Goal: Complete application form: Complete application form

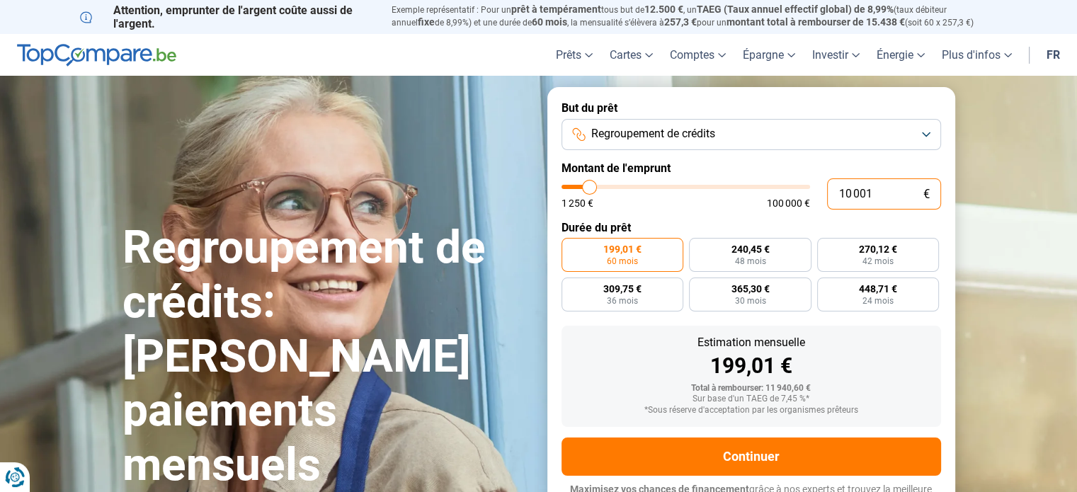
drag, startPoint x: 881, startPoint y: 194, endPoint x: 843, endPoint y: 194, distance: 38.3
click at [843, 194] on input "10 001" at bounding box center [884, 194] width 114 height 31
type input "52 250"
type input "52250"
radio input "false"
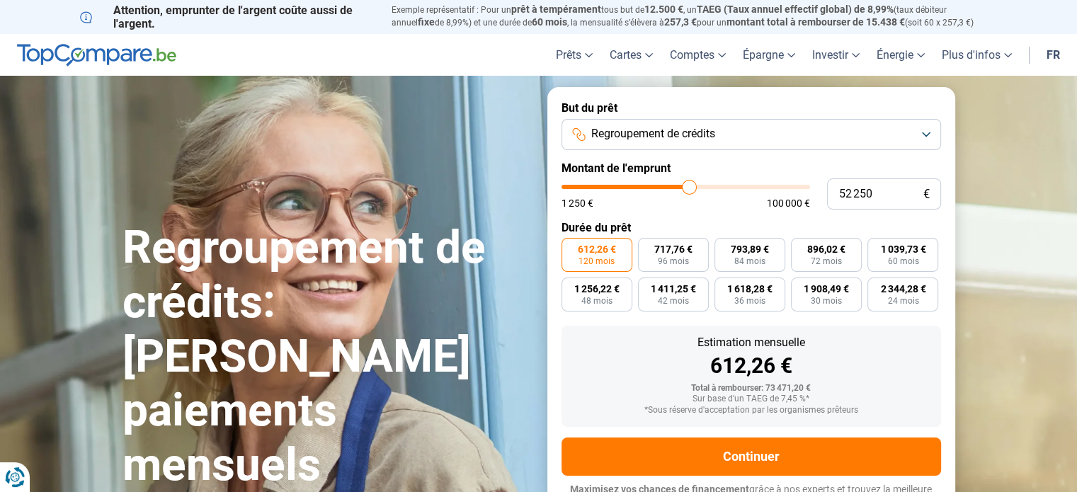
type input "52250"
click at [689, 186] on input "range" at bounding box center [686, 187] width 249 height 4
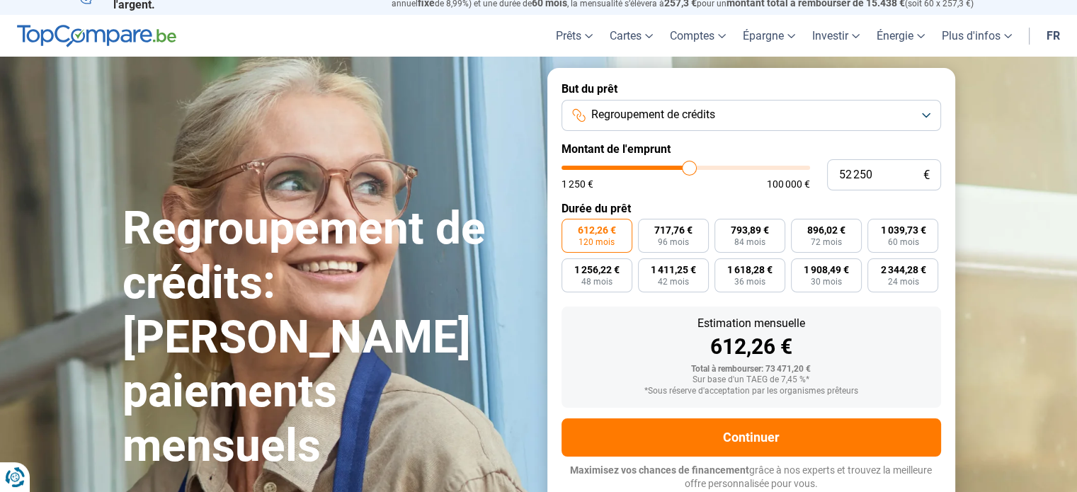
type input "52 000"
type input "52000"
type input "51 500"
type input "51500"
type input "51 250"
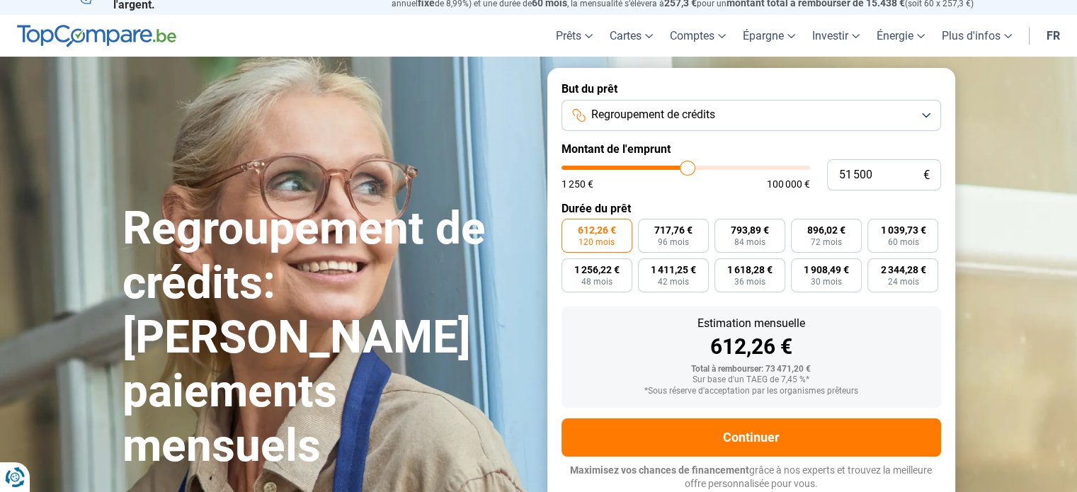
type input "51250"
type input "51 000"
type input "51000"
type input "50 750"
type input "50750"
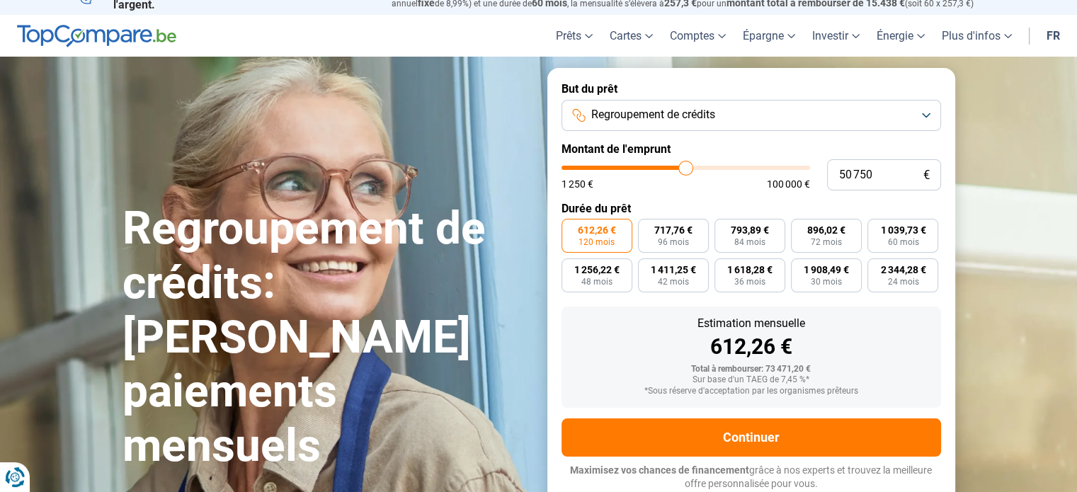
type input "50 250"
type input "50250"
type input "50 500"
type input "50500"
type input "50 750"
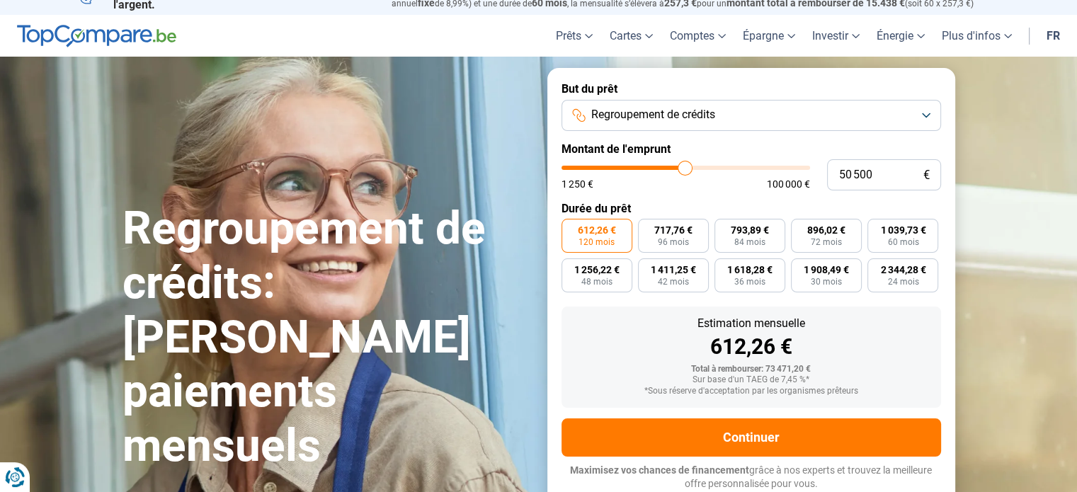
type input "50750"
type input "51 000"
type input "51000"
type input "51 250"
type input "51250"
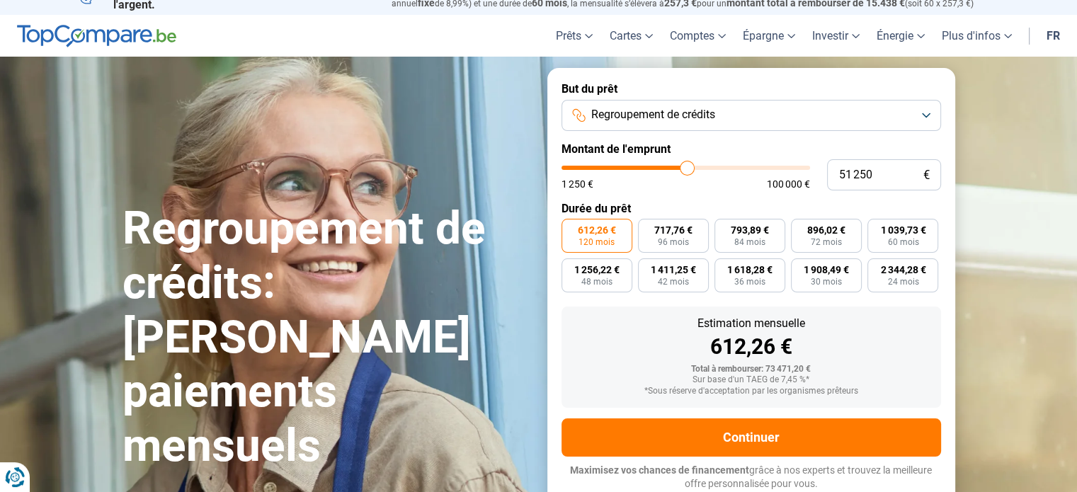
type input "51 500"
type input "51500"
type input "51 750"
type input "51750"
type input "52 000"
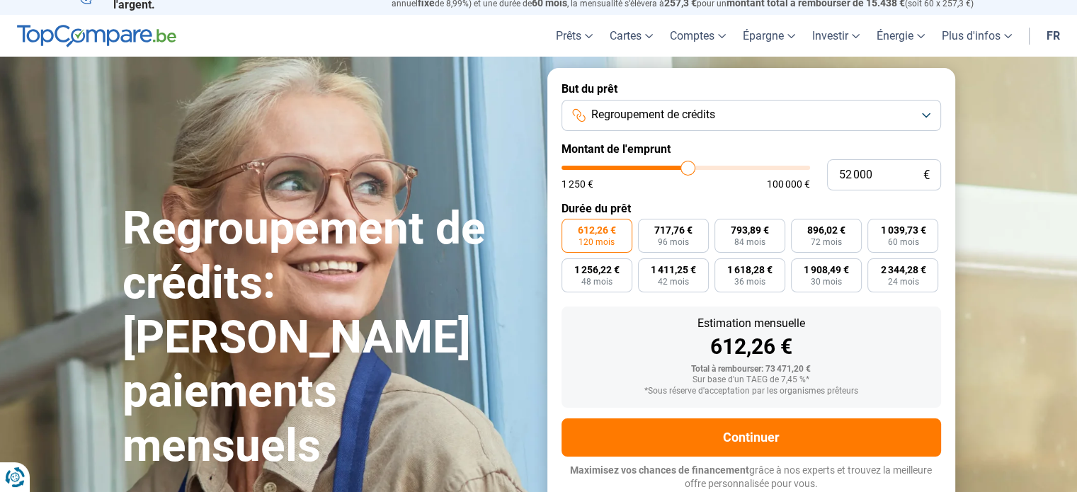
type input "52000"
type input "52 250"
type input "52250"
type input "52 500"
type input "52500"
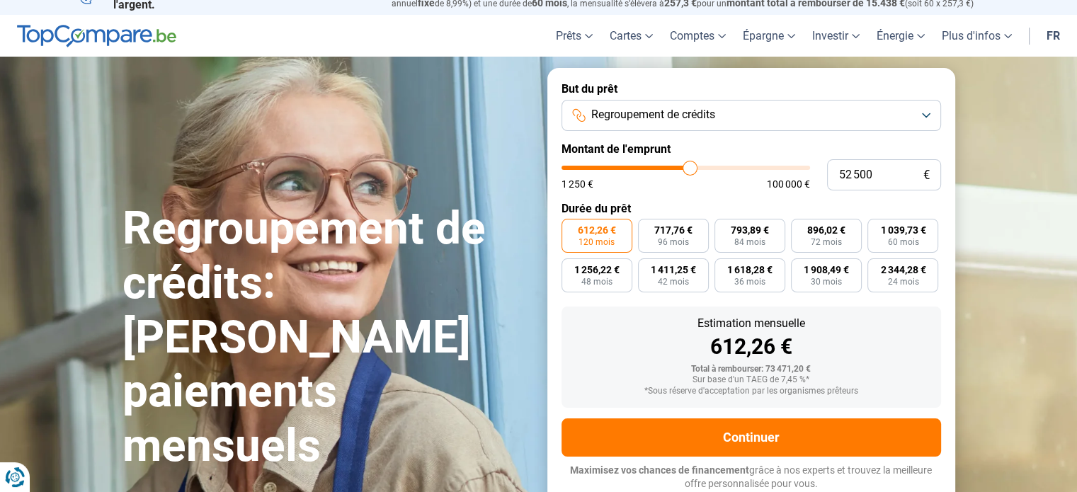
type input "52 750"
type input "52750"
type input "53 000"
type input "53000"
type input "53 250"
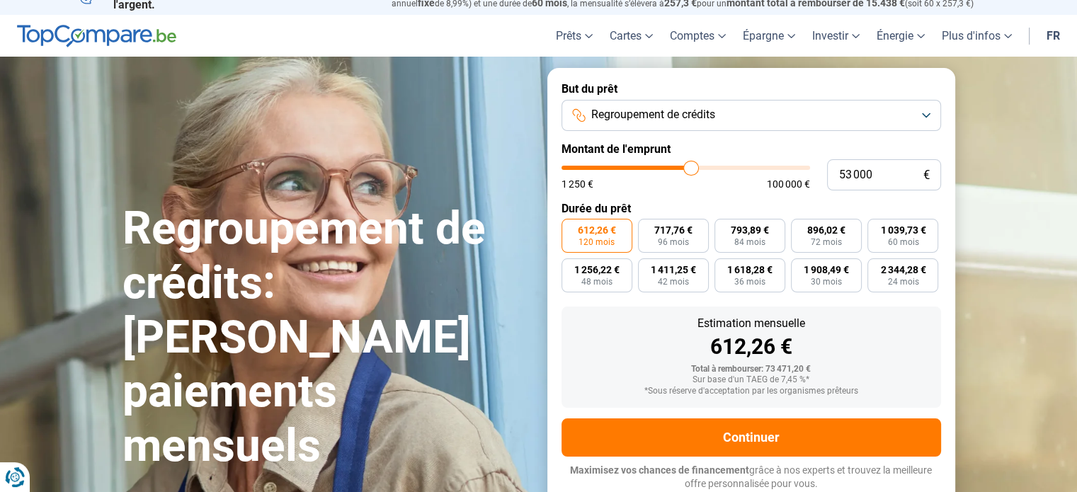
type input "53250"
type input "53 500"
type input "53500"
type input "53 750"
type input "53750"
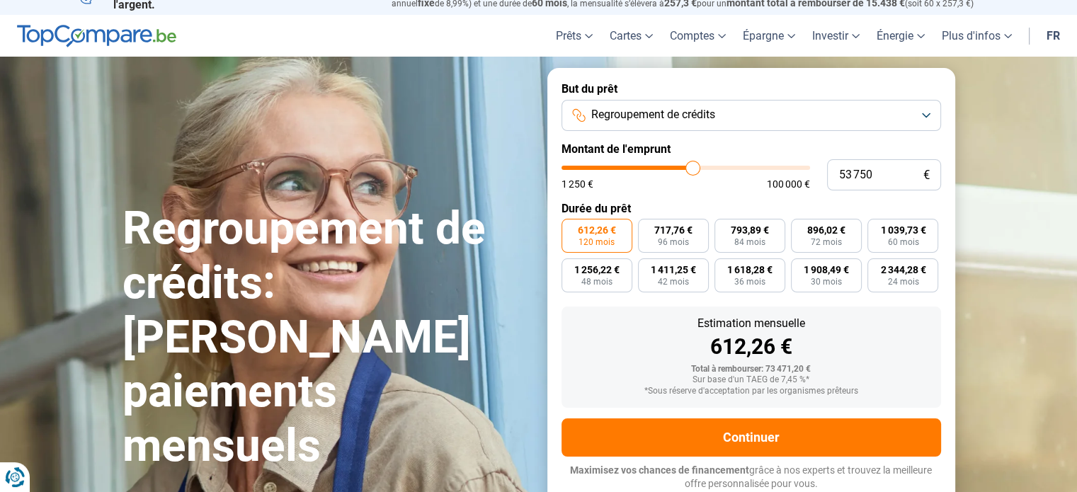
type input "54 000"
type input "54000"
type input "54 250"
type input "54250"
type input "54 500"
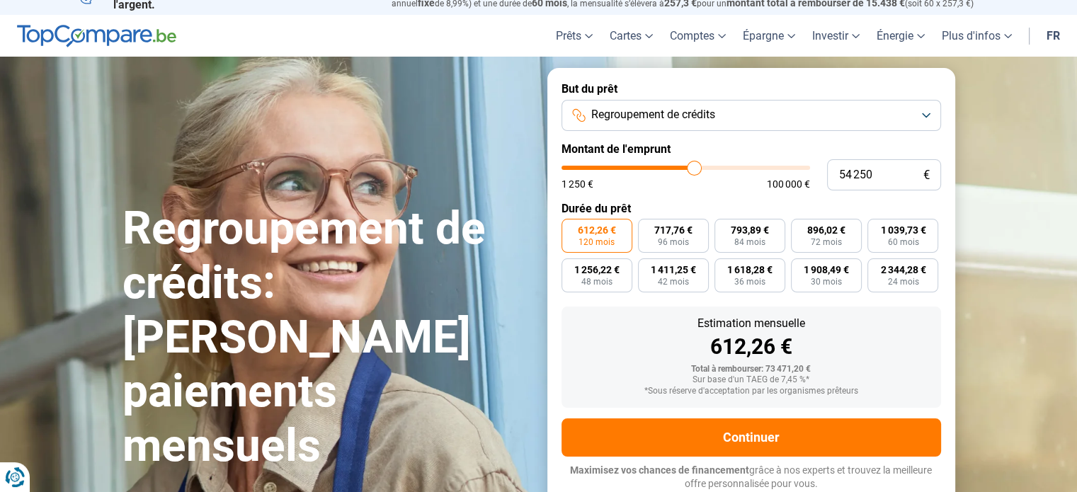
type input "54500"
type input "54 750"
type input "54750"
type input "55 000"
type input "55000"
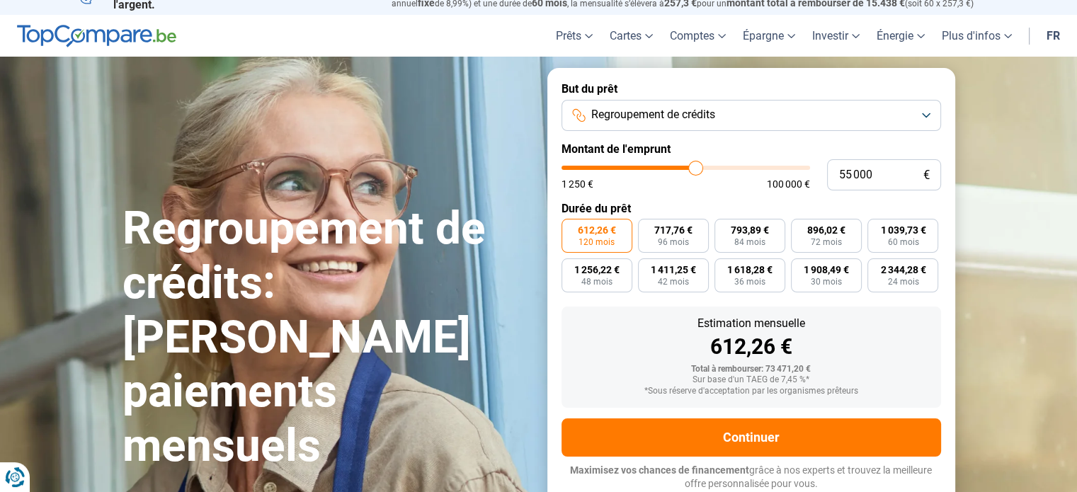
type input "55 250"
type input "55250"
type input "55 500"
type input "55500"
type input "55 750"
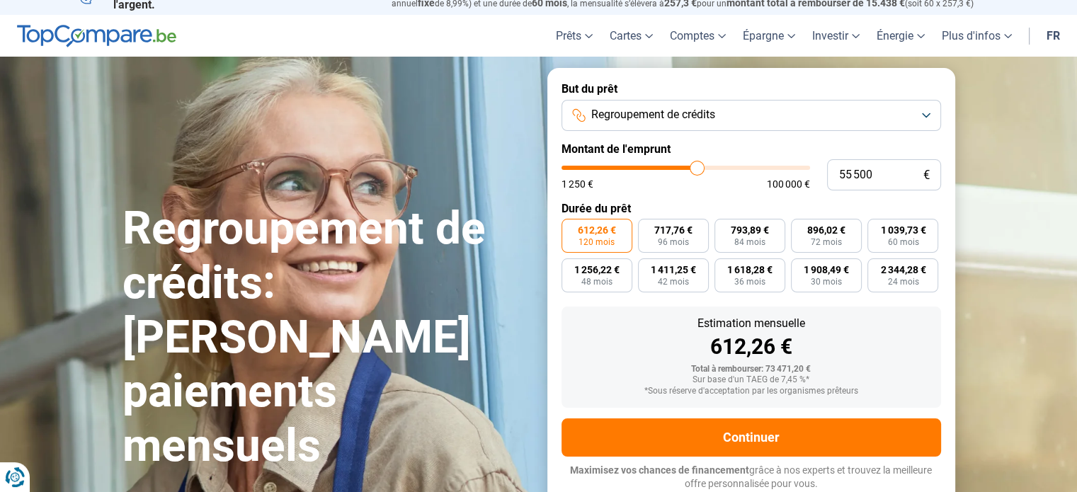
type input "55750"
type input "56 000"
type input "56000"
type input "56 750"
type input "56750"
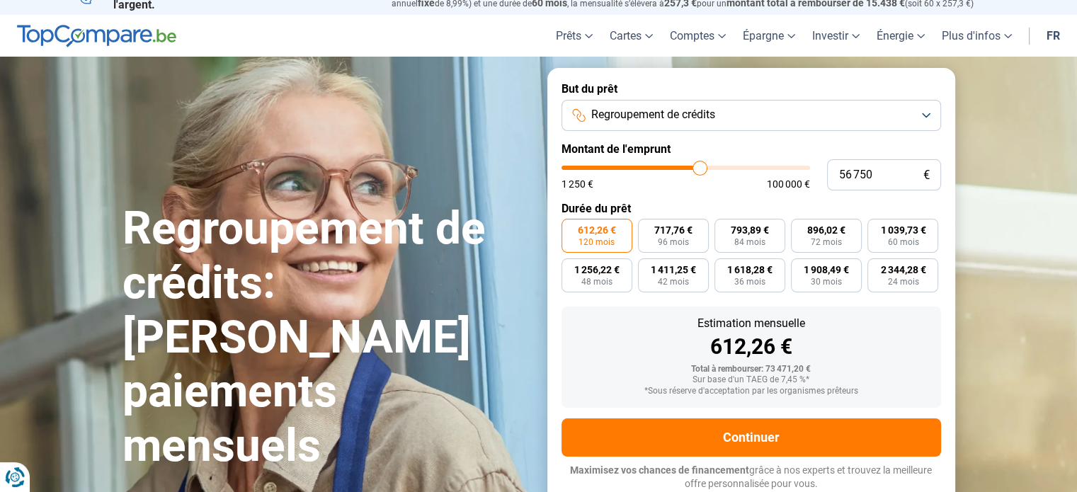
type input "57 000"
type input "57000"
type input "56 750"
type input "56750"
type input "56 500"
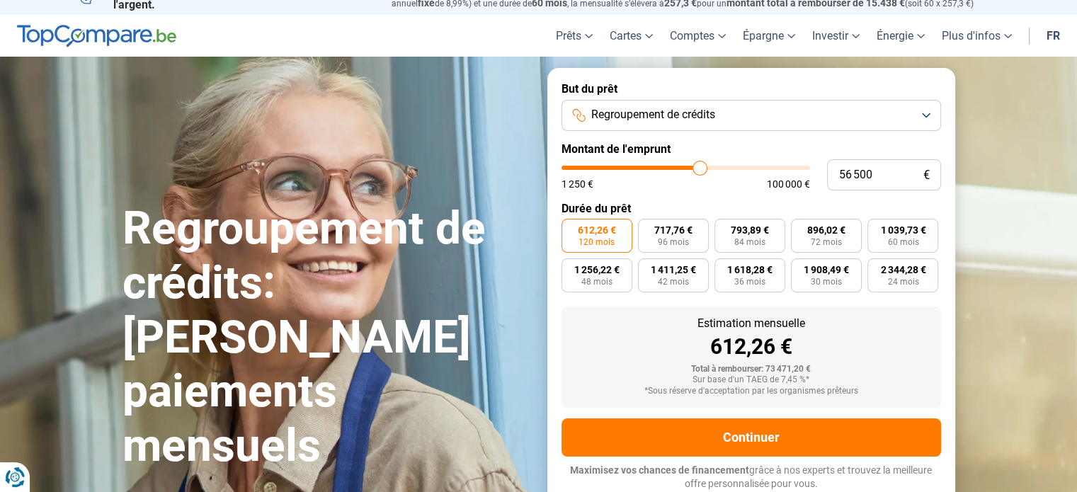
type input "56500"
type input "56 750"
type input "56750"
type input "57 000"
type input "57000"
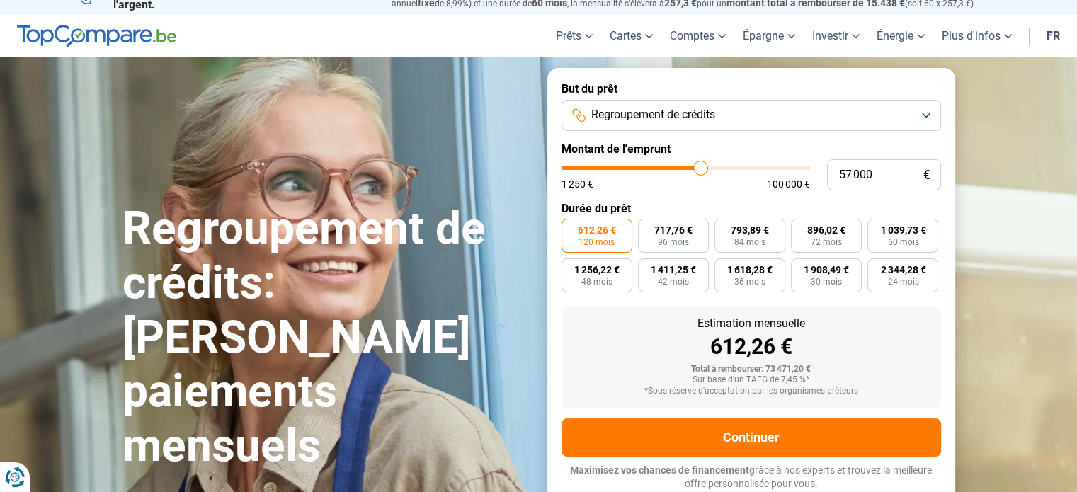
type input "57 750"
type input "57750"
type input "58 250"
type input "58250"
type input "58 500"
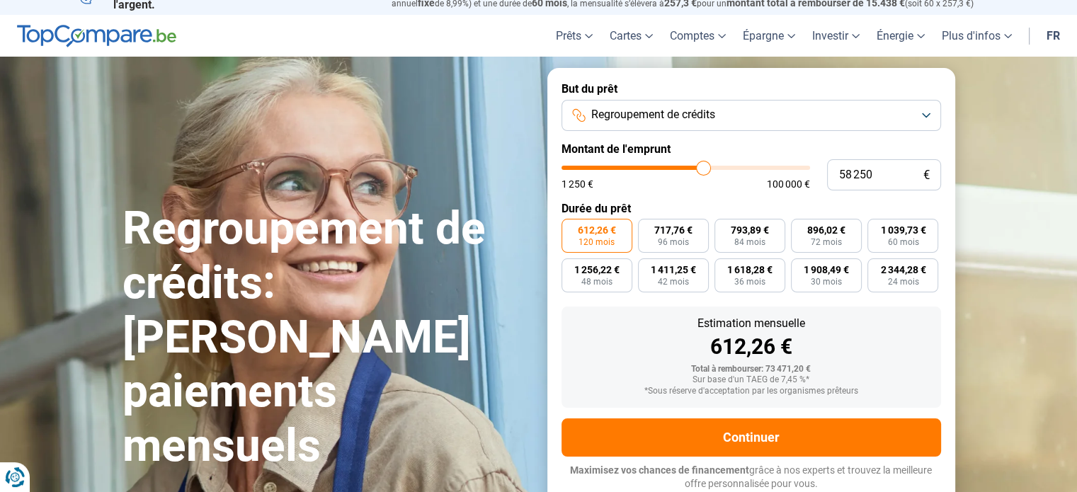
type input "58500"
type input "58 750"
type input "58750"
type input "59 250"
type input "59250"
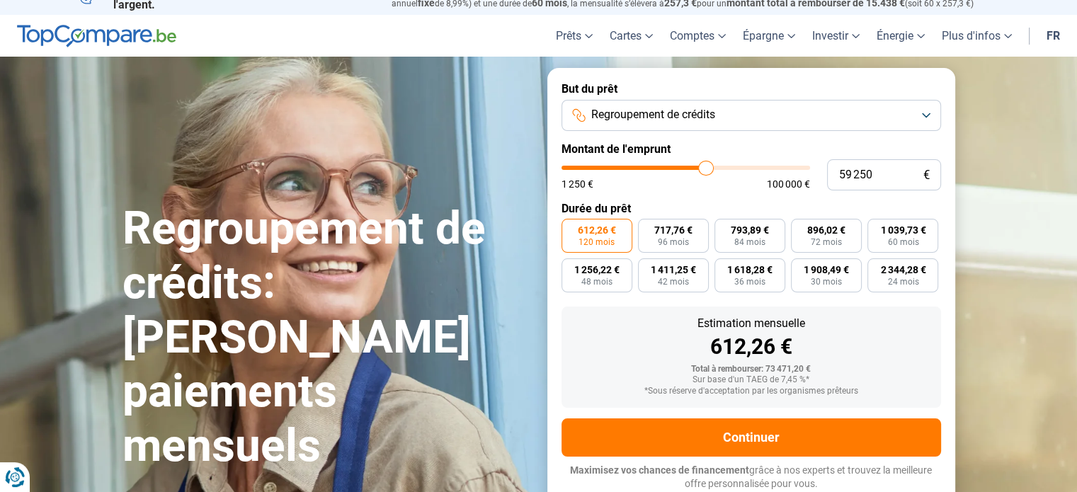
type input "59 500"
type input "59500"
type input "59 750"
type input "59750"
type input "60 000"
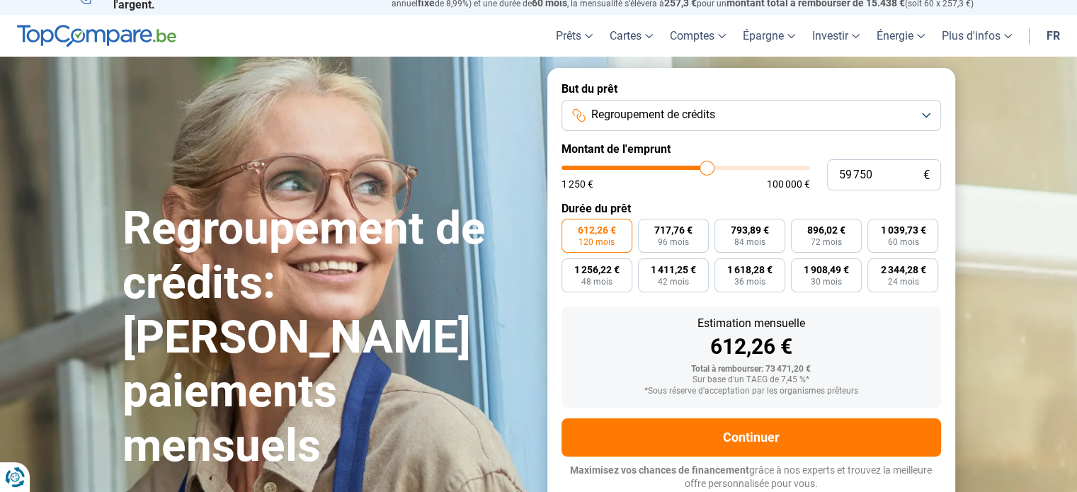
type input "60000"
type input "60 250"
type input "60250"
type input "60 000"
type input "60000"
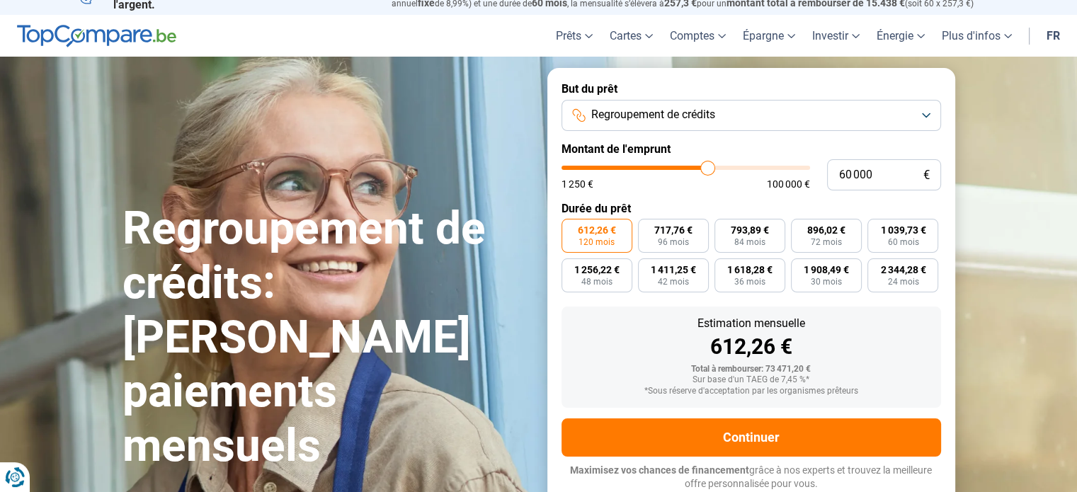
type input "59 750"
type input "59750"
type input "59 500"
type input "59500"
type input "59 250"
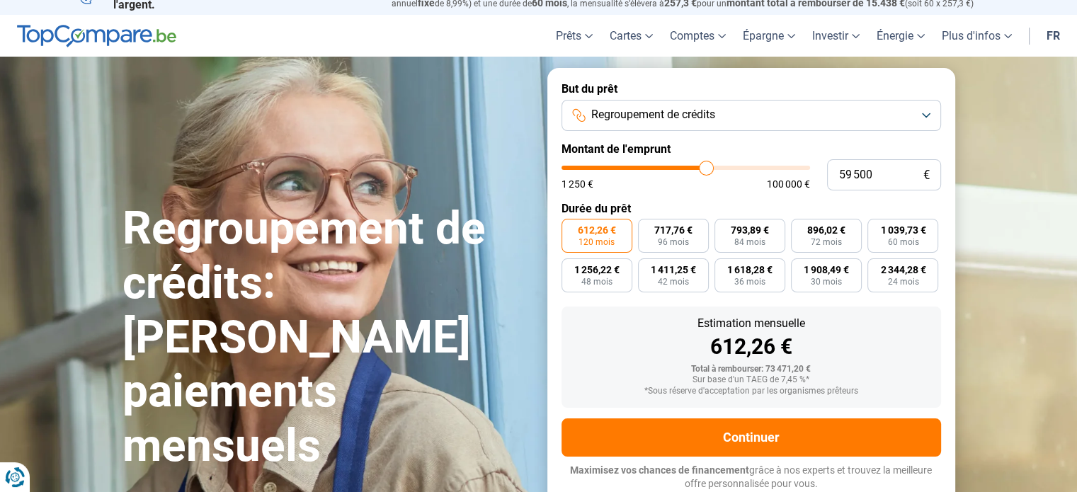
type input "59250"
type input "59 500"
type input "59500"
type input "59 750"
type input "59750"
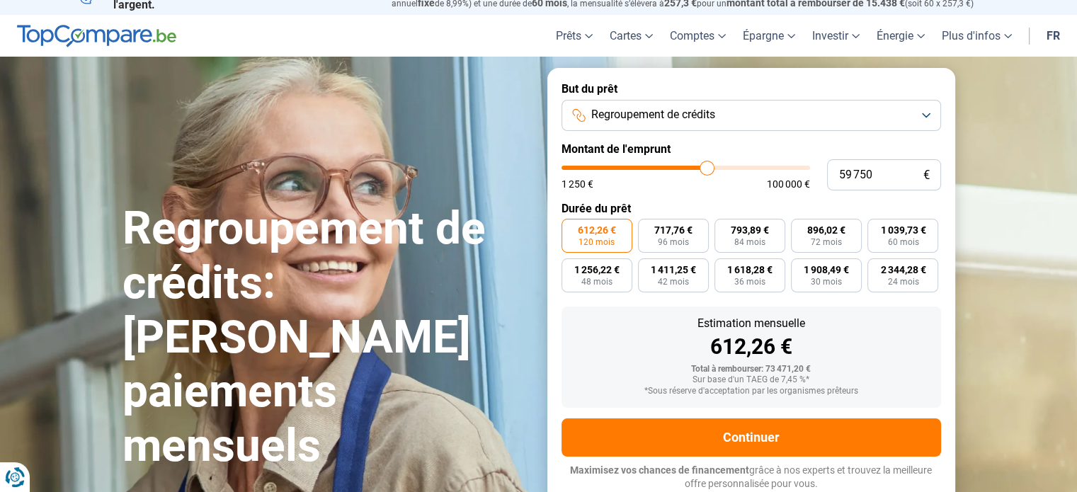
type input "60 000"
drag, startPoint x: 690, startPoint y: 171, endPoint x: 708, endPoint y: 168, distance: 17.9
type input "60000"
click at [708, 168] on input "range" at bounding box center [686, 168] width 249 height 4
click at [594, 240] on span "120 mois" at bounding box center [597, 242] width 36 height 9
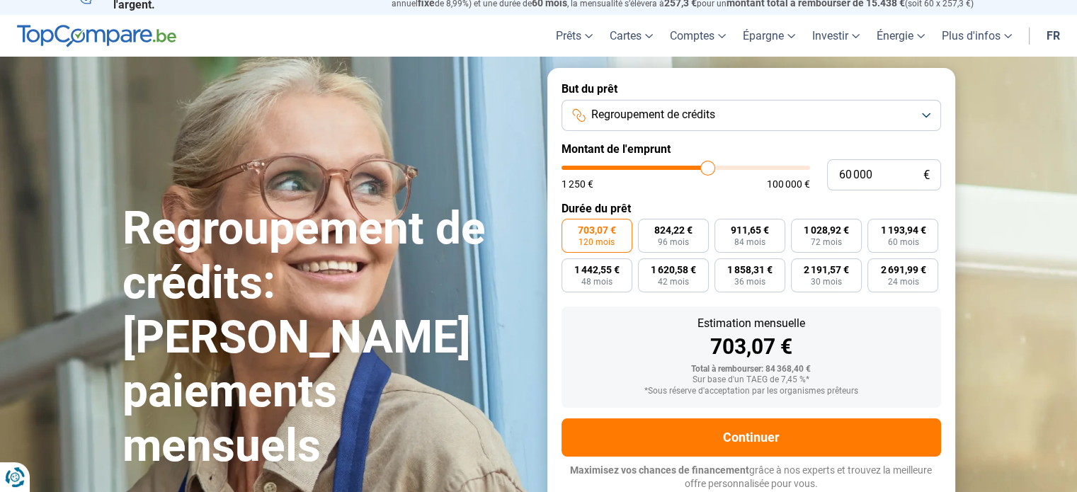
click at [571, 228] on input "703,07 € 120 mois" at bounding box center [566, 223] width 9 height 9
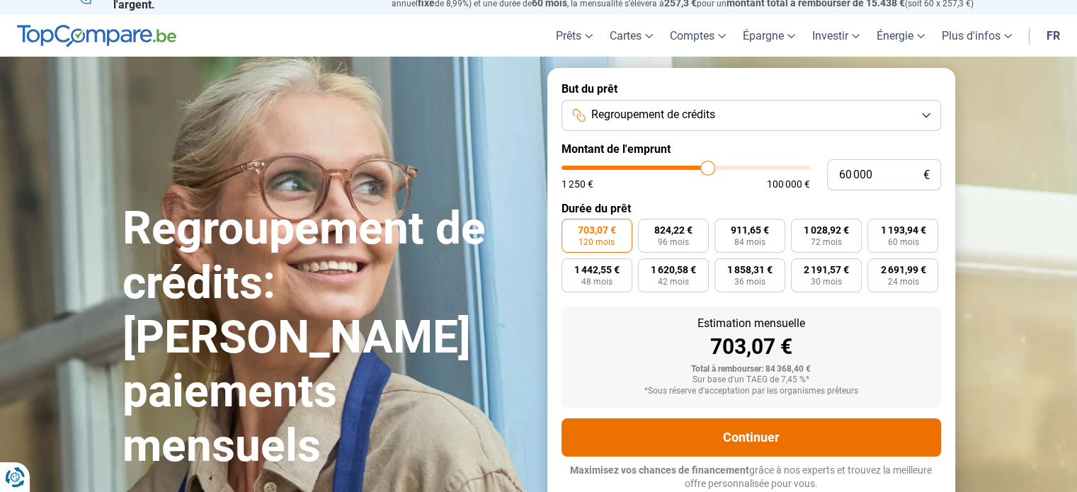
click at [755, 433] on button "Continuer" at bounding box center [752, 438] width 380 height 38
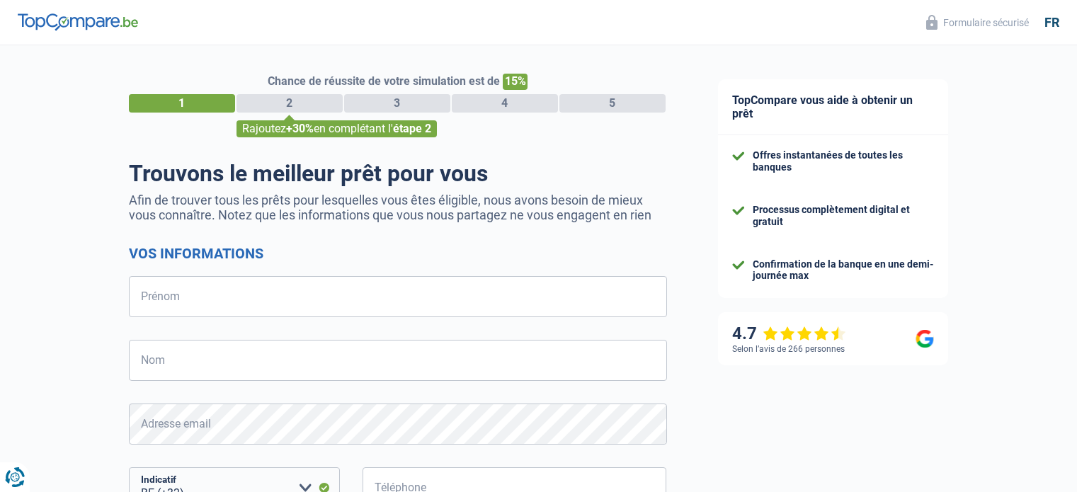
select select "32"
click at [235, 301] on input "Prénom" at bounding box center [398, 296] width 538 height 41
type input "Oriane"
type input "Doye"
type input "499191296"
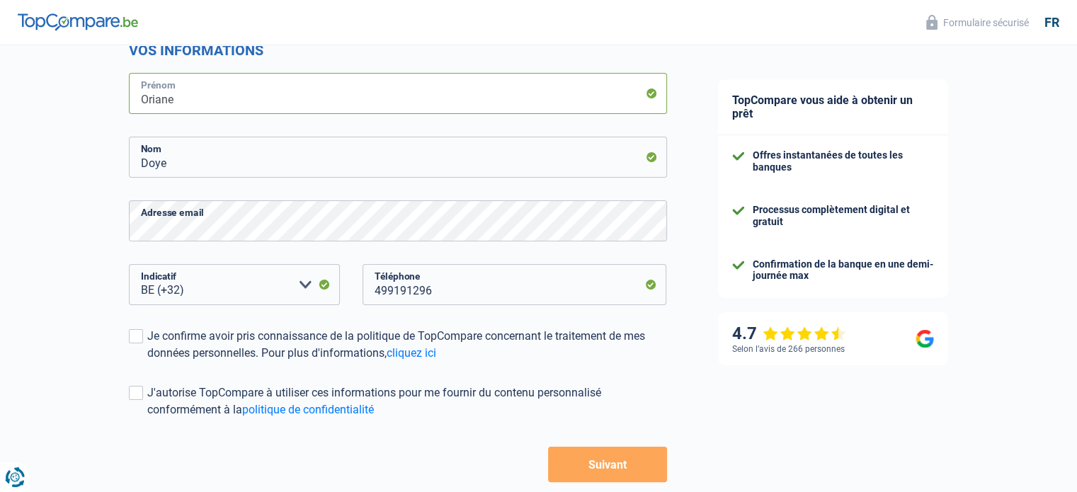
scroll to position [213, 0]
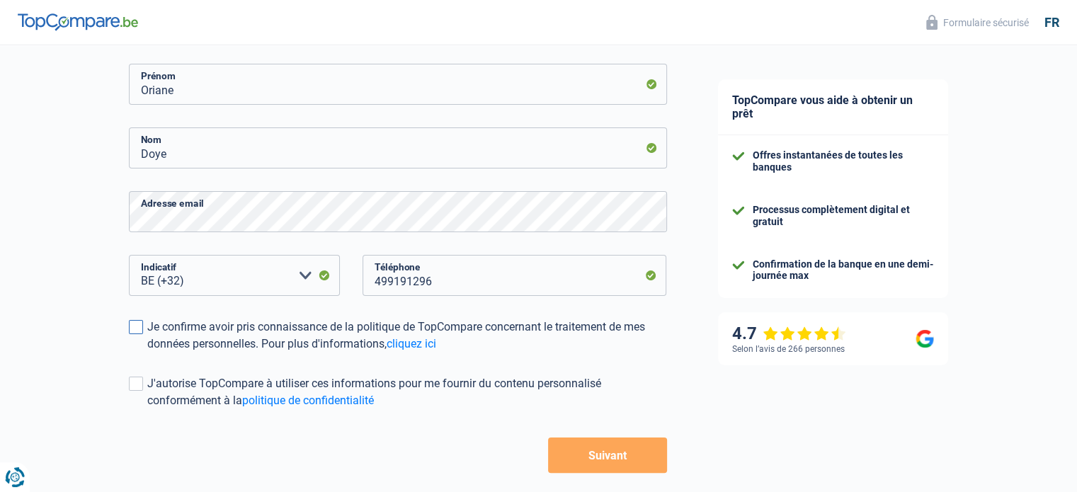
click at [140, 328] on span at bounding box center [136, 327] width 14 height 14
click at [147, 353] on input "Je confirme avoir pris connaissance de la politique de TopCompare concernant le…" at bounding box center [147, 353] width 0 height 0
click at [142, 386] on span at bounding box center [136, 384] width 14 height 14
click at [147, 409] on input "J'autorise TopCompare à utiliser ces informations pour me fournir du contenu pe…" at bounding box center [147, 409] width 0 height 0
click at [621, 458] on button "Suivant" at bounding box center [607, 455] width 118 height 35
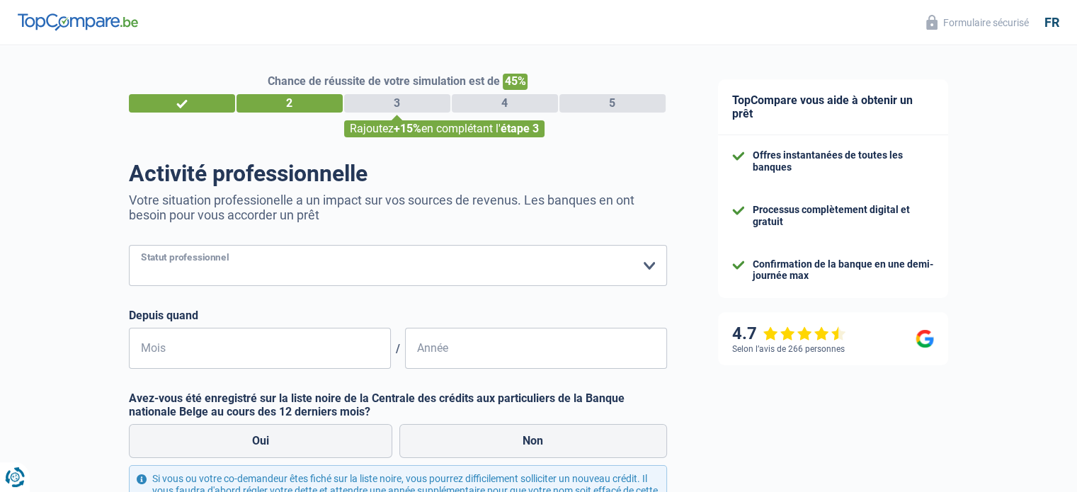
click at [286, 264] on select "Ouvrier Employé privé Employé public Invalide Indépendant Pensionné Chômeur Mut…" at bounding box center [398, 265] width 538 height 41
select select "privateEmployee"
click at [129, 246] on select "Ouvrier Employé privé Employé public Invalide Indépendant Pensionné Chômeur Mut…" at bounding box center [398, 265] width 538 height 41
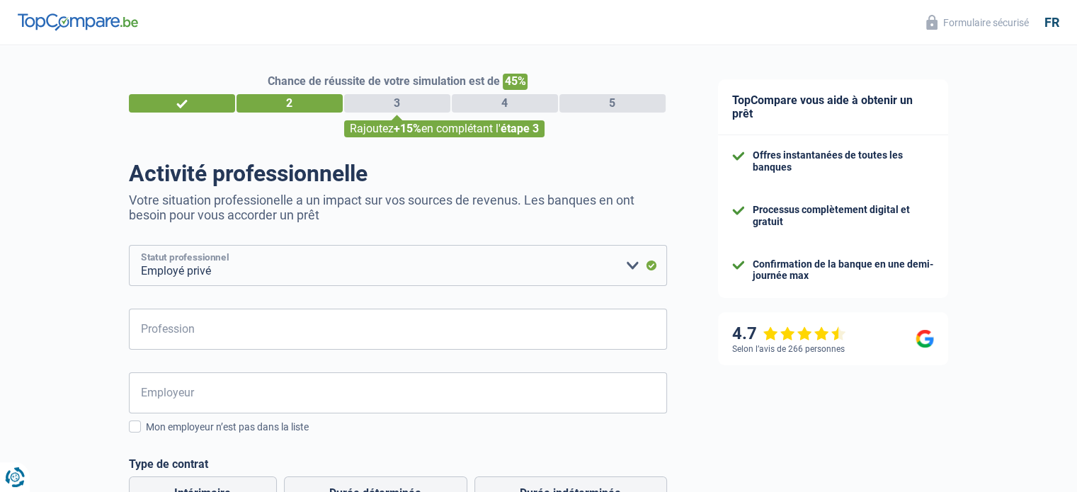
scroll to position [71, 0]
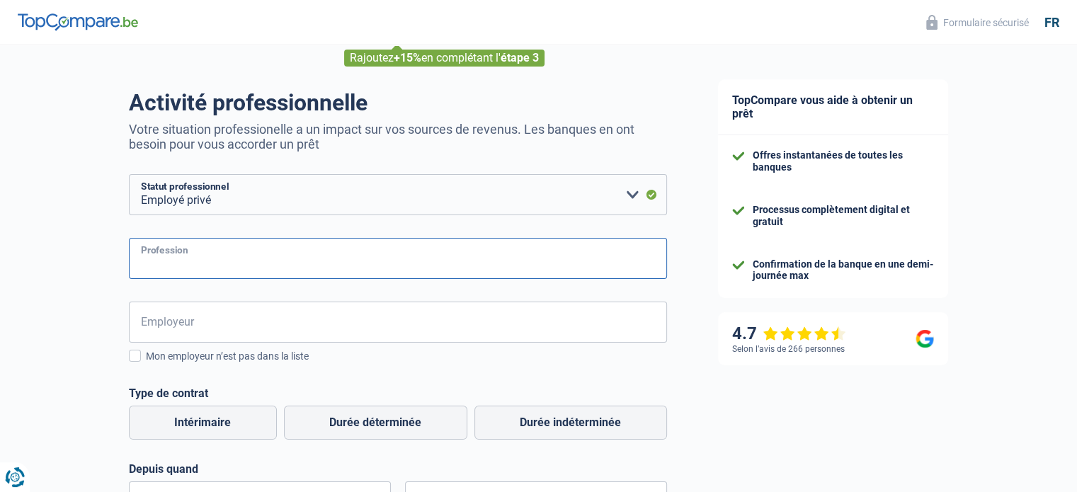
click at [205, 270] on input "Profession" at bounding box center [398, 258] width 538 height 41
type input "Aide direction d'école"
click at [213, 322] on input "Employeur" at bounding box center [398, 322] width 538 height 41
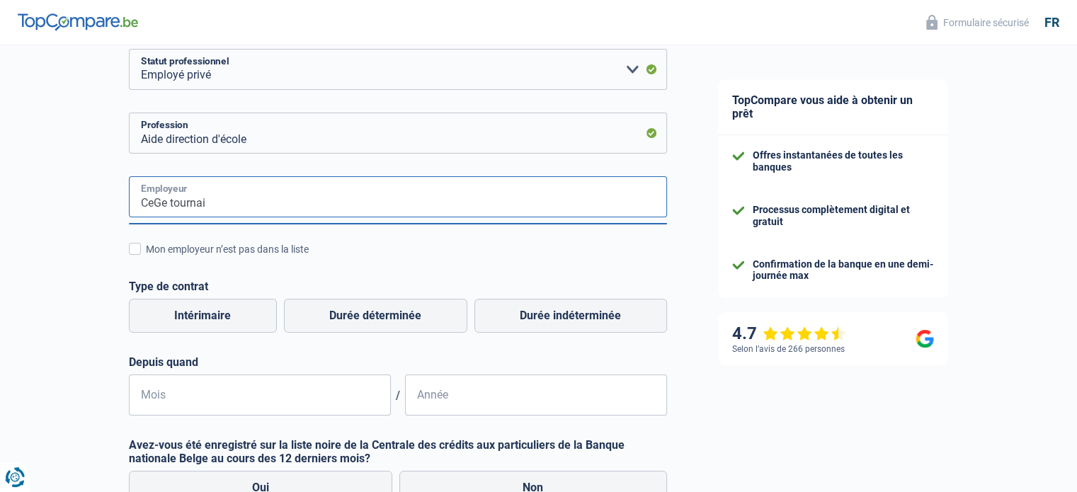
scroll to position [283, 0]
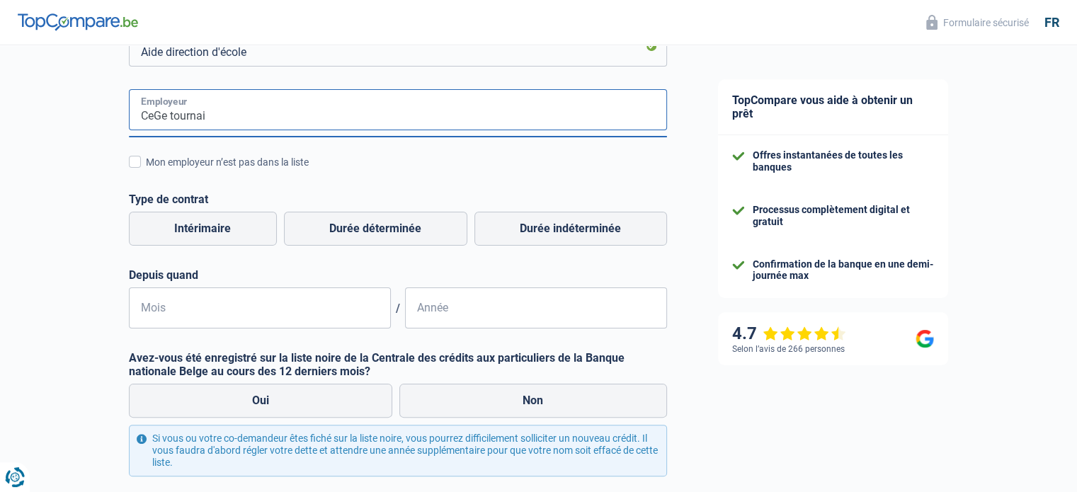
drag, startPoint x: 218, startPoint y: 120, endPoint x: 152, endPoint y: 120, distance: 65.9
click at [152, 120] on input "CeGe tournai" at bounding box center [398, 109] width 538 height 41
type input "Centre de gestion des écoles libres fondamentales de tournai"
click at [130, 166] on span at bounding box center [135, 162] width 12 height 12
click at [146, 170] on input "Mon employeur n’est pas dans la liste" at bounding box center [146, 170] width 0 height 0
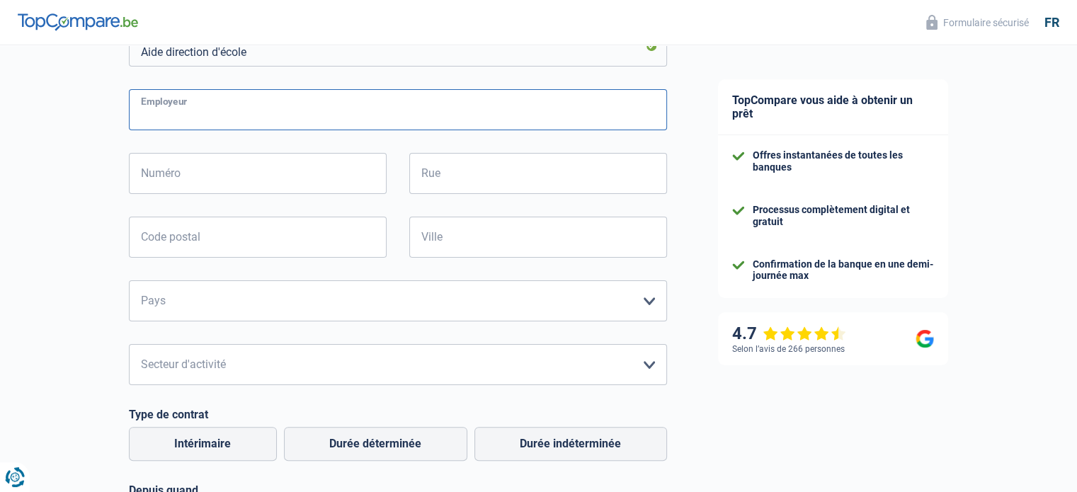
click at [187, 119] on input "Employeur" at bounding box center [398, 109] width 538 height 41
type input "Centre de Gestion des écoles fondamentales libres de Tournai"
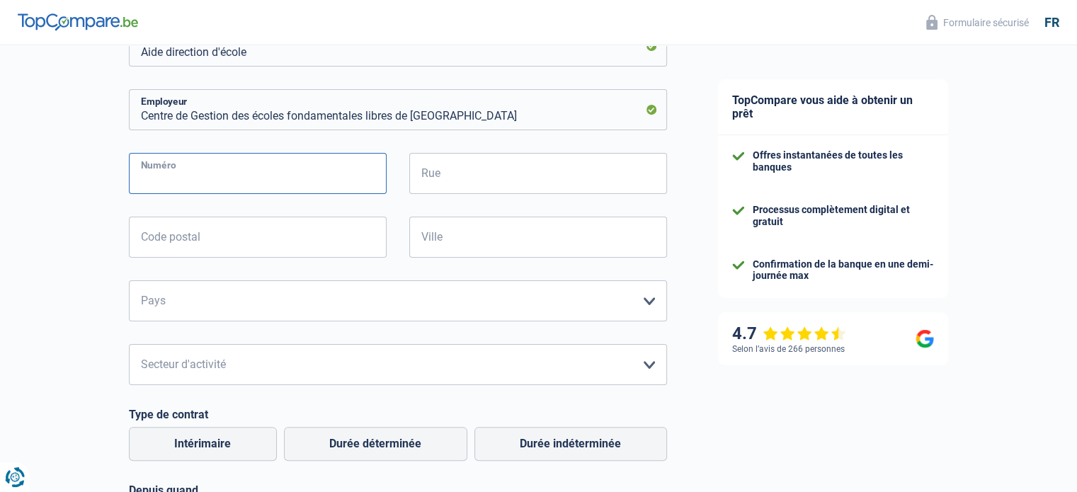
click at [219, 183] on input "Numéro" at bounding box center [258, 173] width 258 height 41
type input "1"
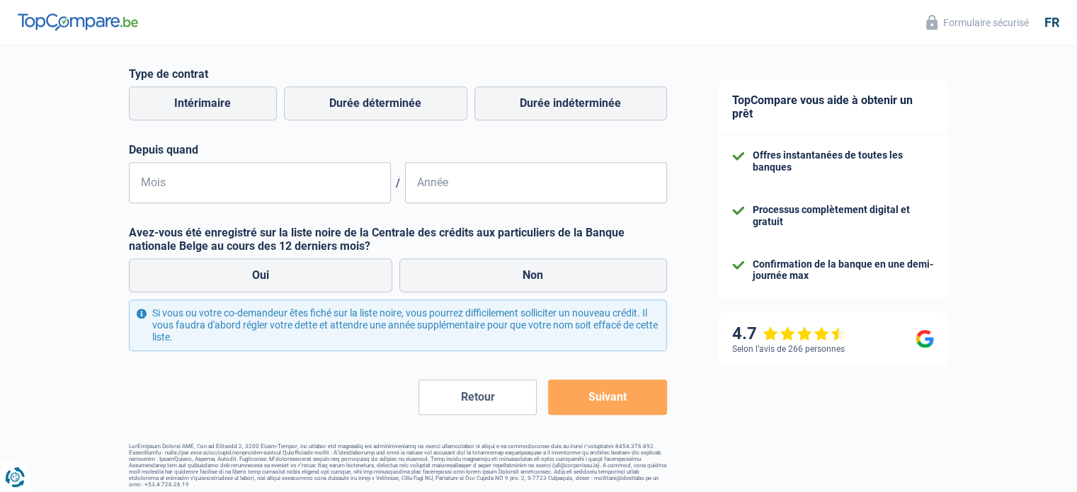
scroll to position [631, 0]
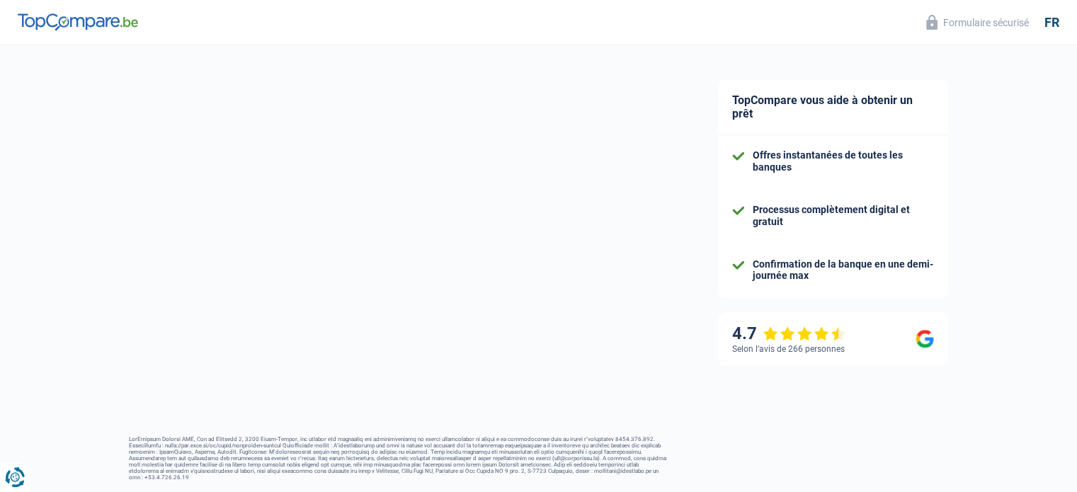
select select "32"
